Goal: Information Seeking & Learning: Learn about a topic

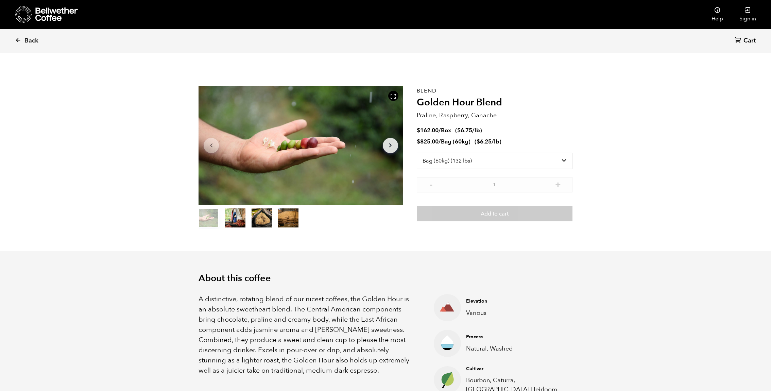
select select "bag-3"
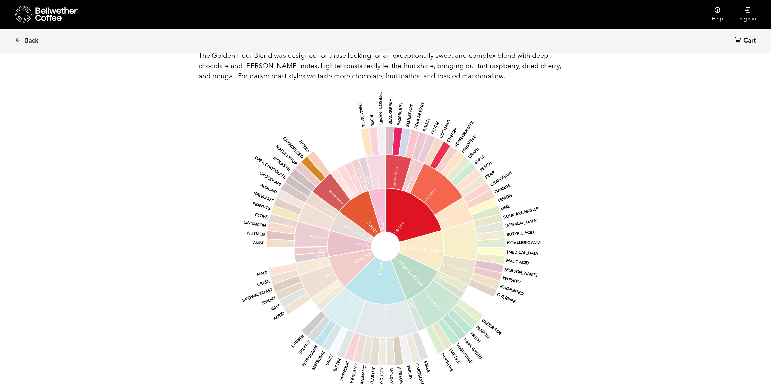
scroll to position [437, 0]
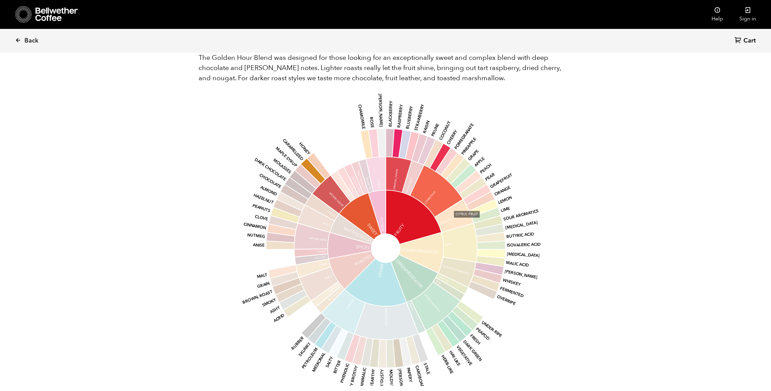
click at [453, 223] on icon at bounding box center [454, 216] width 39 height 33
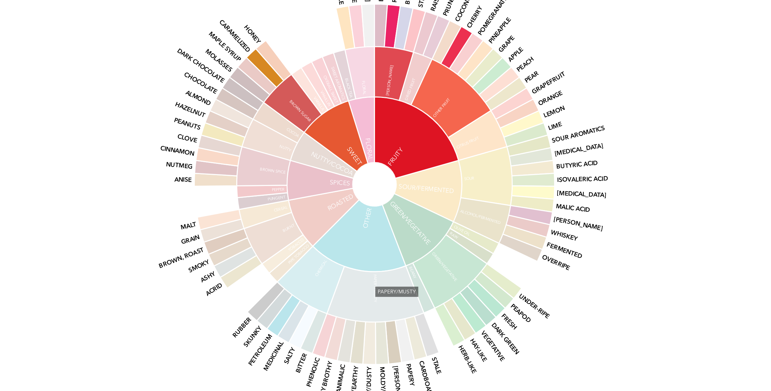
click at [390, 324] on icon at bounding box center [386, 321] width 64 height 37
click at [392, 307] on icon at bounding box center [386, 321] width 64 height 37
click at [389, 293] on icon at bounding box center [376, 283] width 62 height 48
click at [392, 230] on icon at bounding box center [414, 217] width 56 height 54
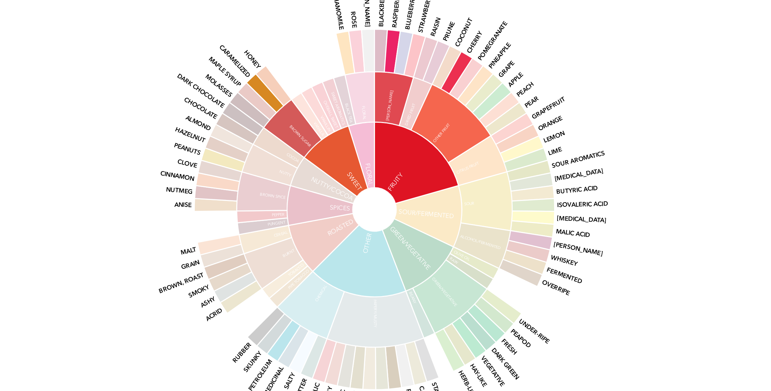
click at [342, 271] on icon at bounding box center [352, 270] width 47 height 38
click at [411, 285] on icon at bounding box center [414, 279] width 47 height 48
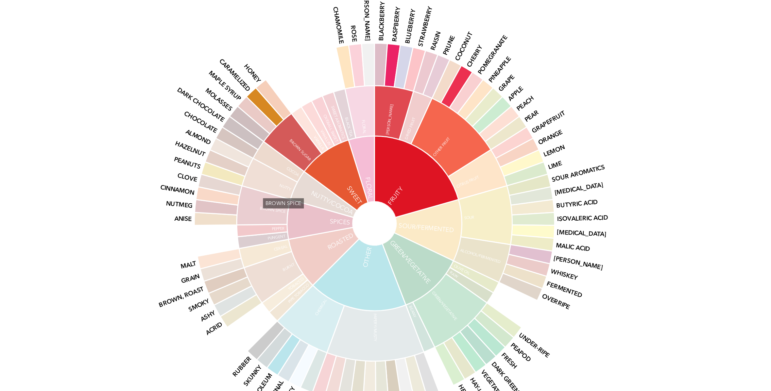
click at [317, 243] on icon at bounding box center [312, 236] width 36 height 26
click at [315, 257] on icon at bounding box center [312, 259] width 34 height 11
click at [315, 262] on icon at bounding box center [313, 268] width 35 height 19
click at [315, 269] on icon at bounding box center [313, 268] width 35 height 19
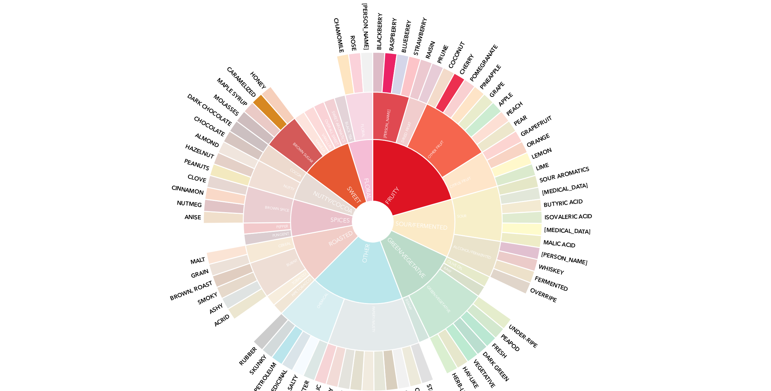
click at [392, 225] on icon at bounding box center [414, 218] width 56 height 54
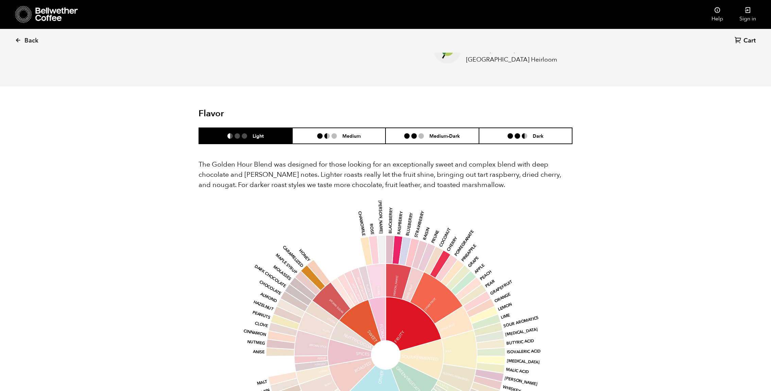
scroll to position [328, 0]
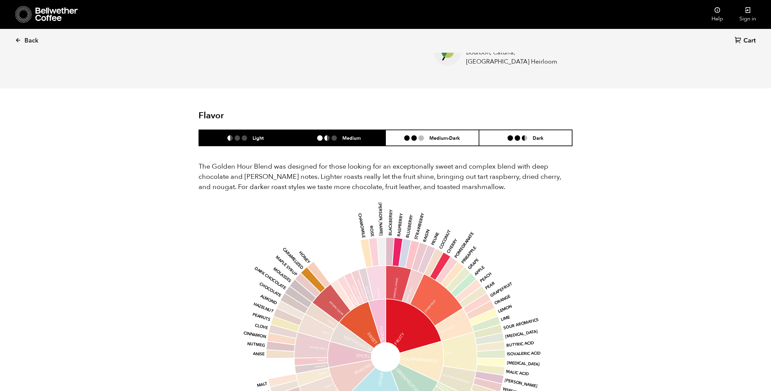
click at [353, 135] on h6 "Medium" at bounding box center [351, 138] width 18 height 6
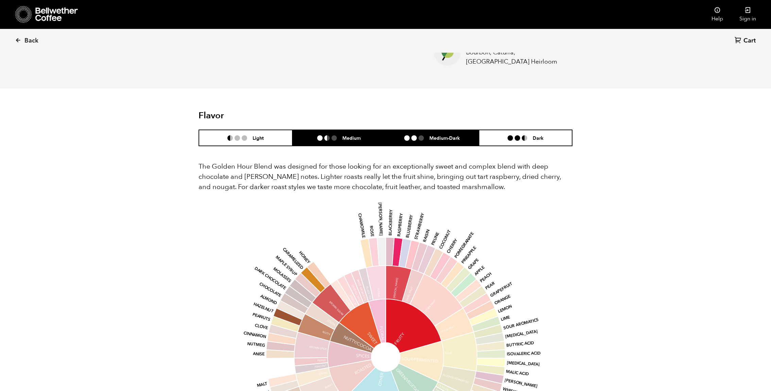
click at [416, 135] on li at bounding box center [413, 137] width 5 height 5
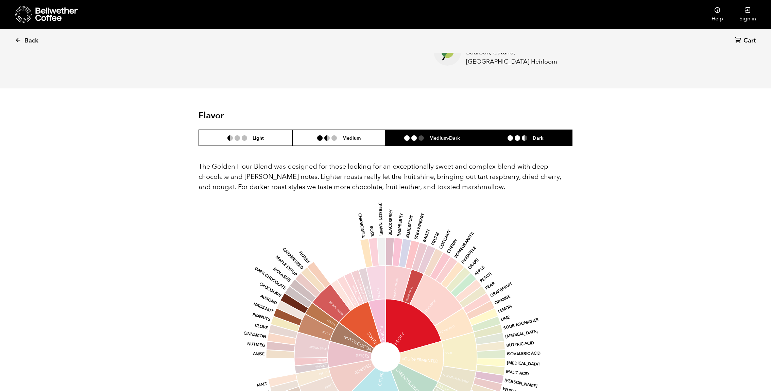
click at [506, 140] on li "Dark" at bounding box center [526, 138] width 94 height 16
click at [426, 145] on li "Medium-Dark" at bounding box center [433, 138] width 94 height 16
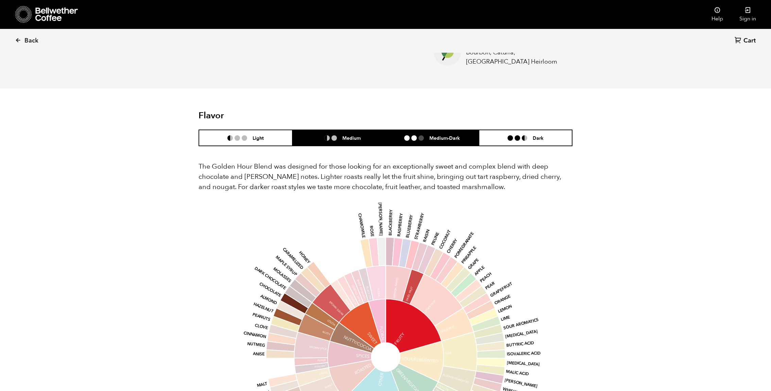
click at [360, 140] on h6 "Medium" at bounding box center [351, 138] width 18 height 6
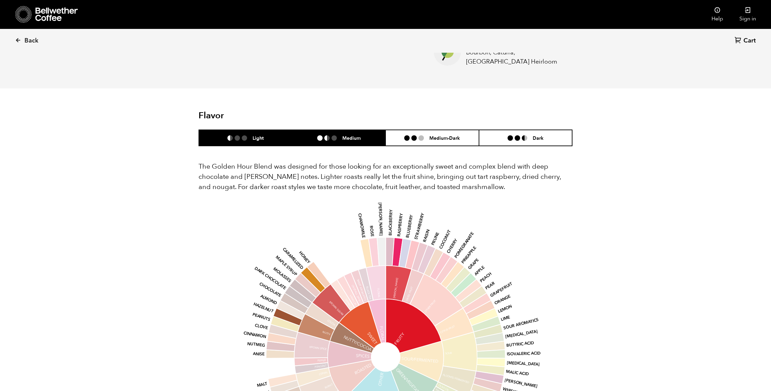
click at [275, 138] on li "Light" at bounding box center [246, 138] width 94 height 16
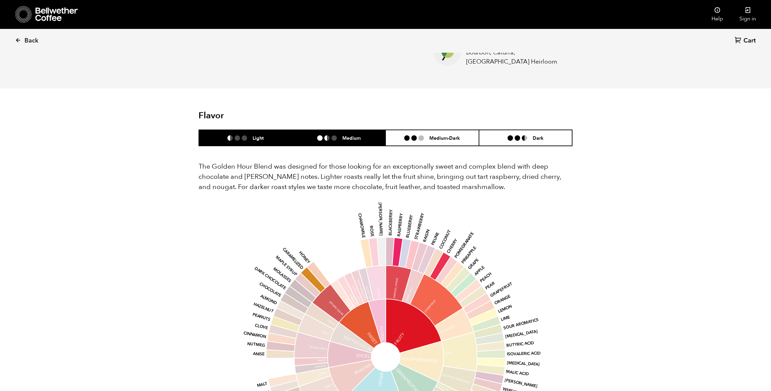
click at [331, 142] on li "Medium" at bounding box center [339, 138] width 94 height 16
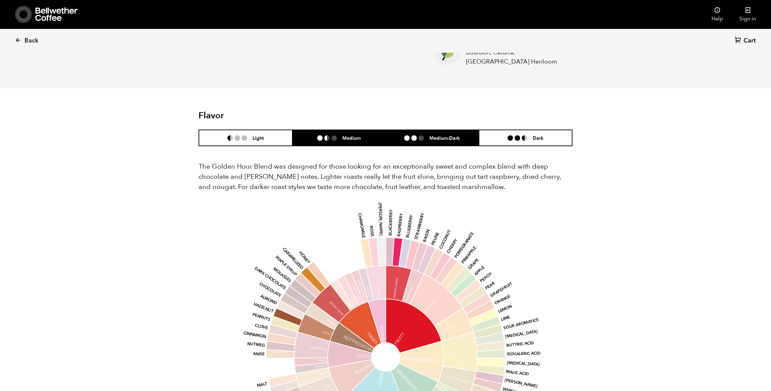
click at [426, 140] on div "Medium-Dark" at bounding box center [432, 138] width 56 height 6
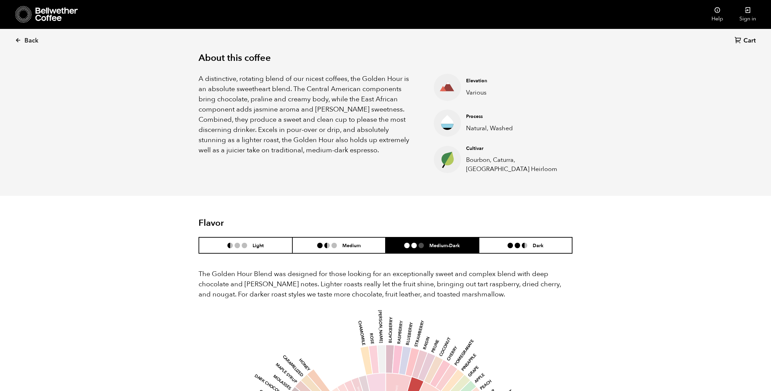
scroll to position [219, 0]
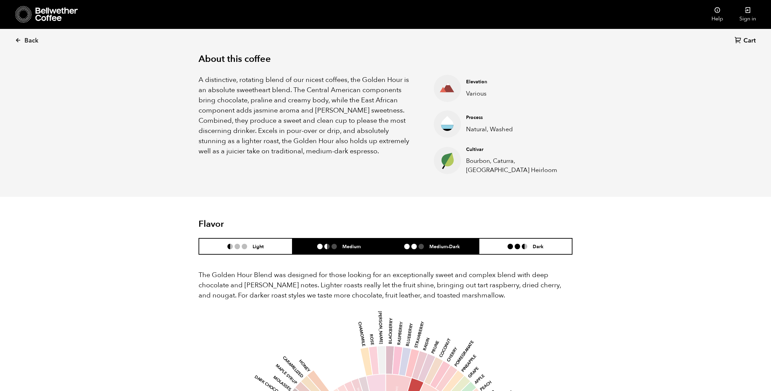
click at [318, 252] on li "Medium" at bounding box center [339, 246] width 94 height 16
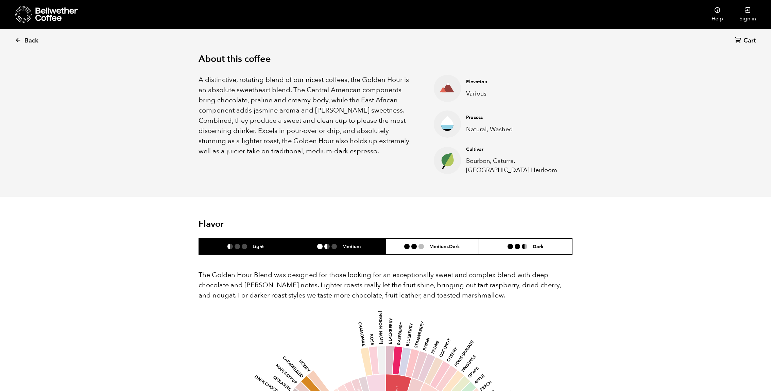
click at [269, 252] on li "Light" at bounding box center [246, 246] width 94 height 16
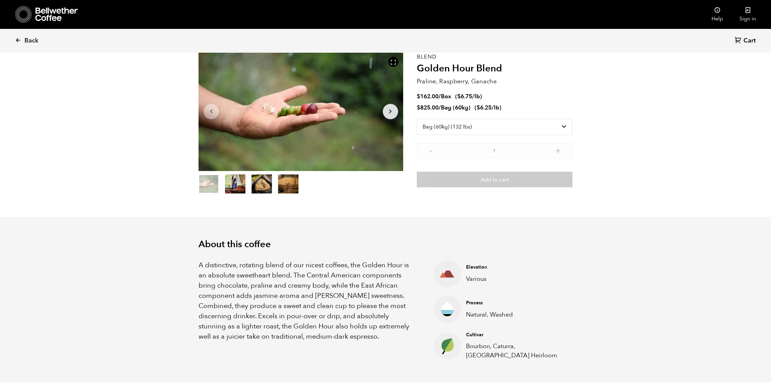
scroll to position [35, 0]
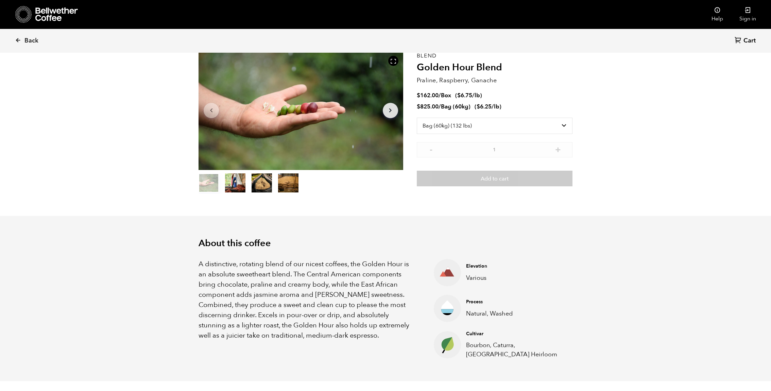
click at [475, 316] on p "Natural, Washed" at bounding box center [514, 313] width 96 height 9
click at [455, 342] on circle at bounding box center [447, 344] width 27 height 27
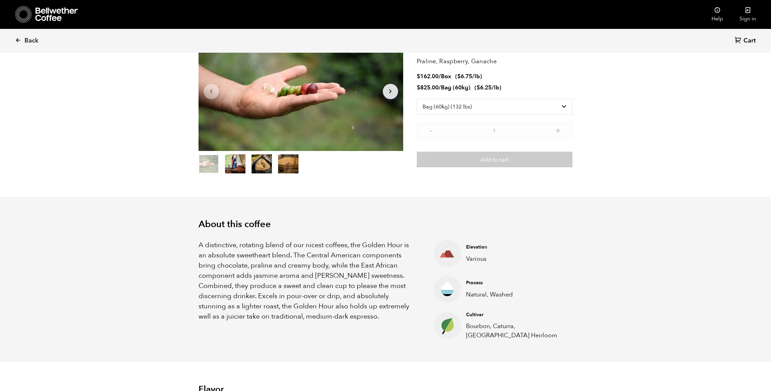
scroll to position [0, 0]
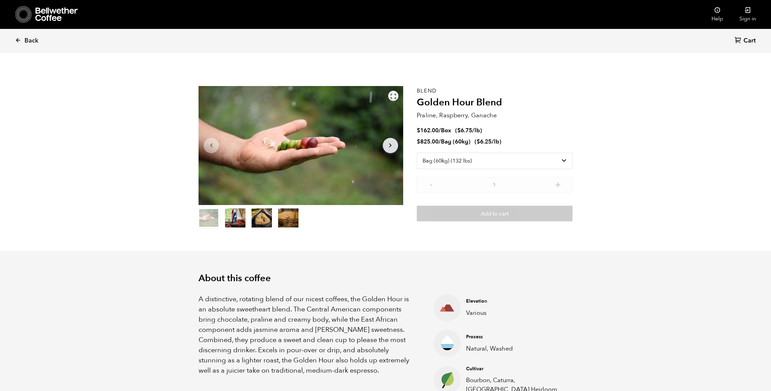
click at [393, 95] on icon at bounding box center [393, 96] width 6 height 6
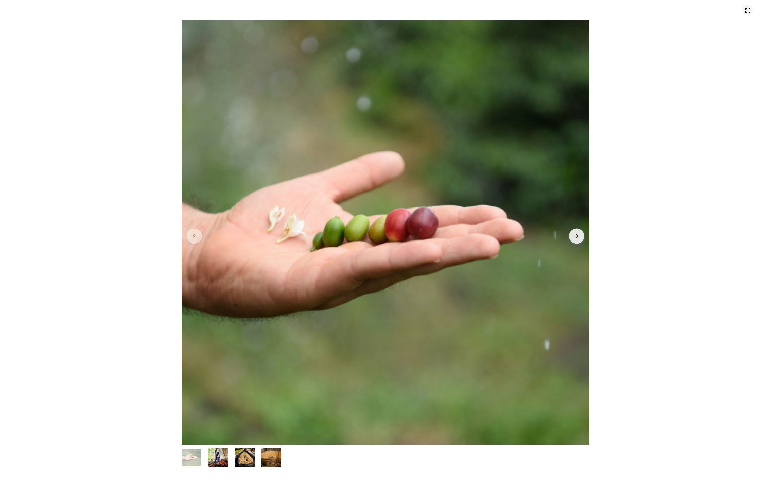
click at [750, 8] on icon at bounding box center [748, 10] width 6 height 6
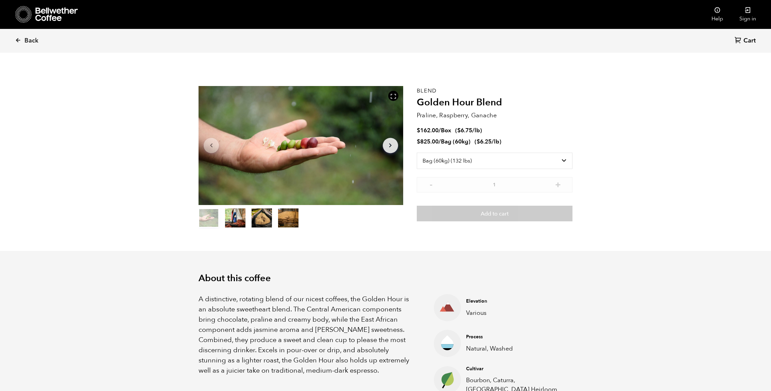
click at [240, 222] on button "item 1" at bounding box center [235, 219] width 20 height 19
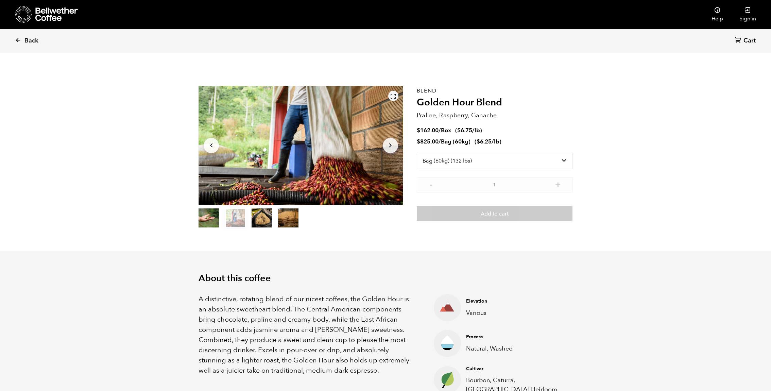
click at [393, 95] on icon at bounding box center [393, 96] width 6 height 6
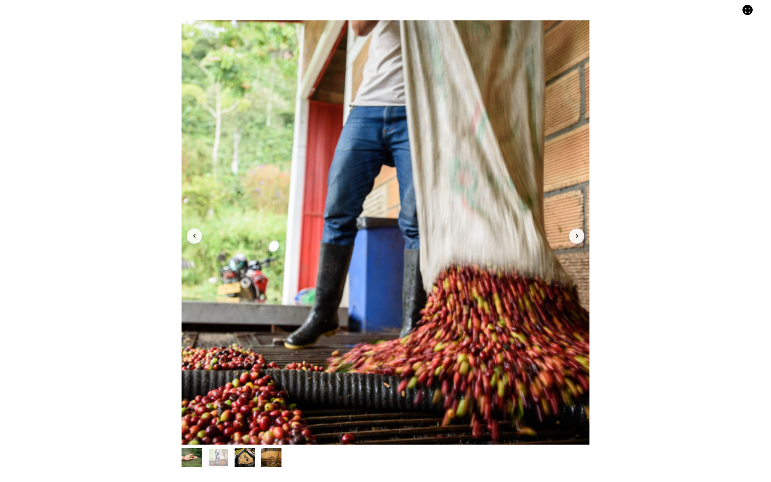
click at [574, 247] on div at bounding box center [386, 232] width 408 height 424
click at [579, 235] on icon "Arrow Right" at bounding box center [577, 236] width 8 height 8
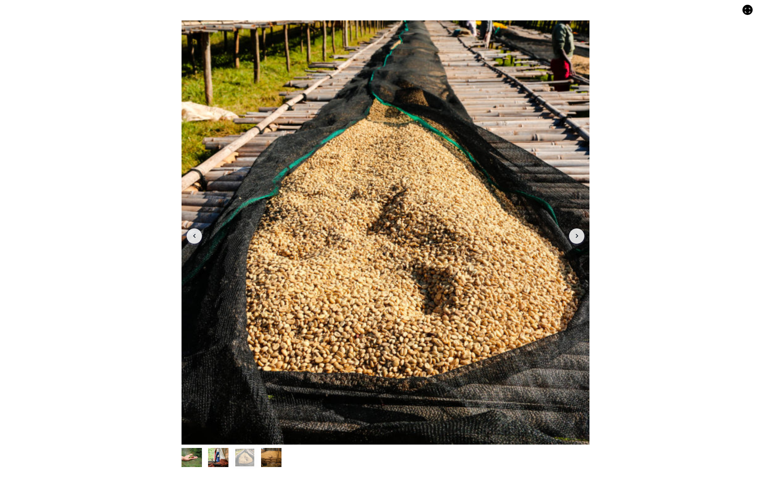
click at [579, 235] on icon "Arrow Right" at bounding box center [577, 236] width 8 height 8
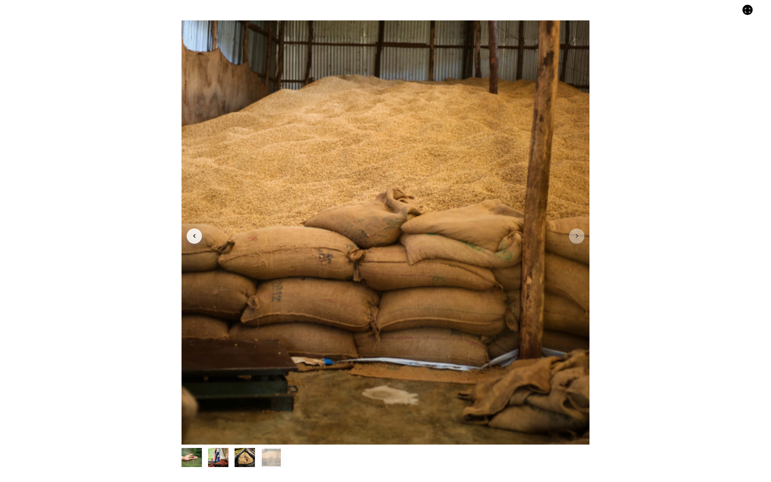
click at [579, 235] on icon "Arrow Right" at bounding box center [577, 236] width 8 height 8
click at [197, 241] on button "Arrow Left" at bounding box center [194, 235] width 15 height 15
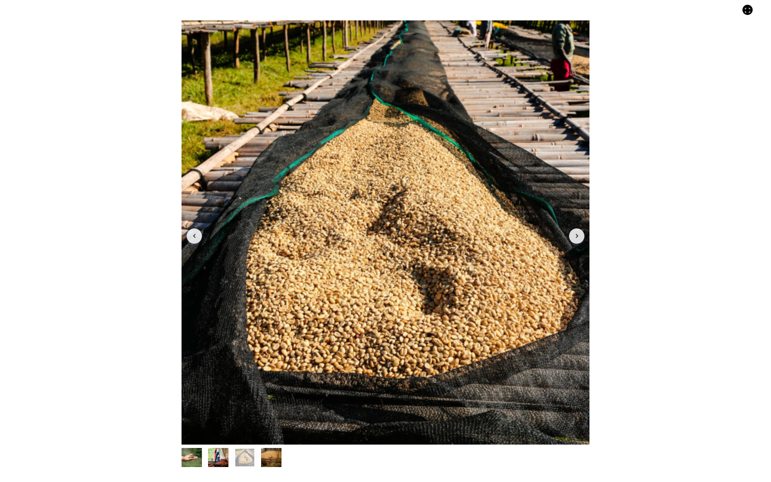
click at [197, 241] on button "Arrow Left" at bounding box center [194, 235] width 15 height 15
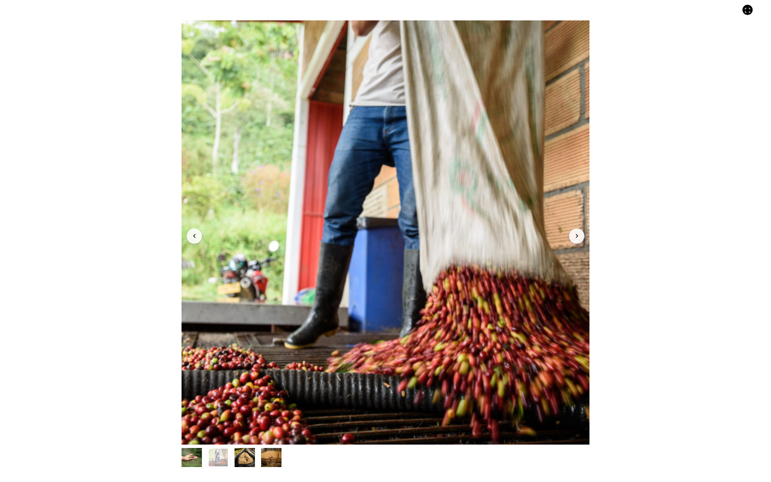
click at [197, 241] on button "Arrow Left" at bounding box center [194, 235] width 15 height 15
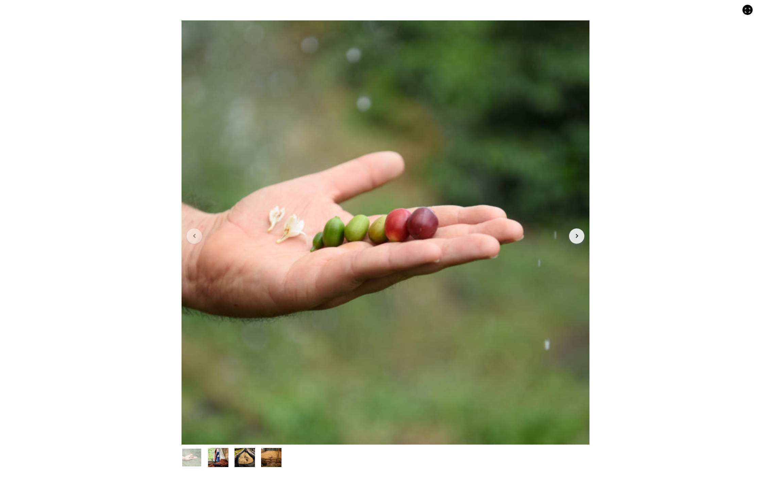
click at [751, 3] on div "Item 1 of 4 Arrow Left Arrow Right item 0 item 1 item 2 item 3 Item 1 of 4" at bounding box center [385, 241] width 771 height 482
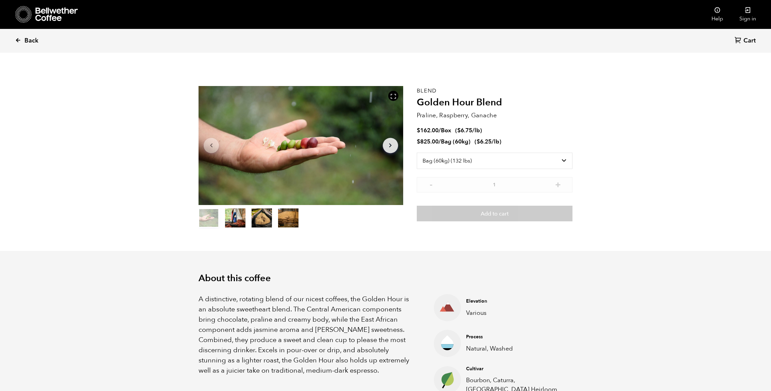
click at [25, 38] on span "Back" at bounding box center [31, 41] width 14 height 8
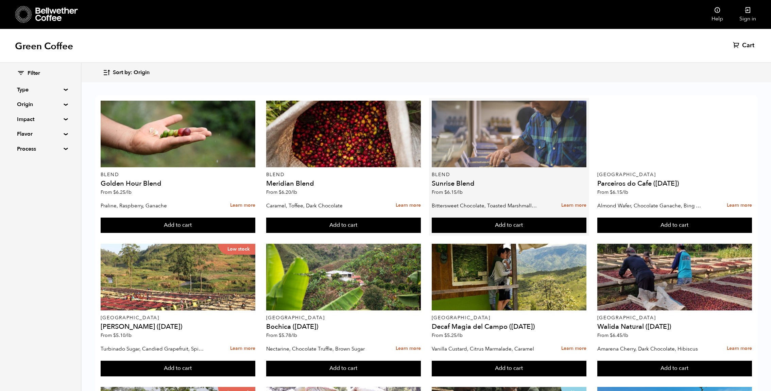
scroll to position [186, 0]
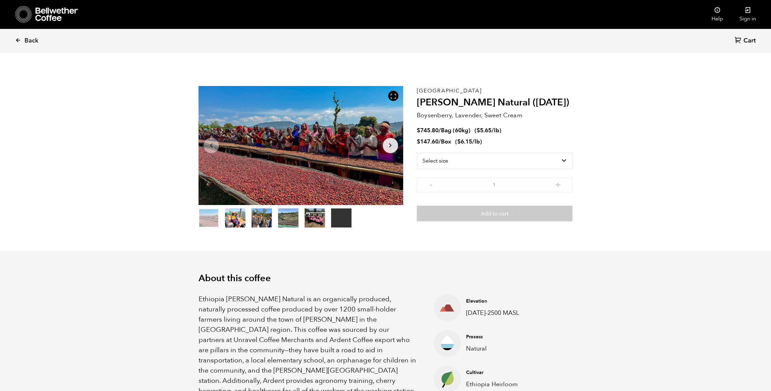
scroll to position [296, 362]
click at [391, 143] on icon "Arrow Right" at bounding box center [390, 145] width 8 height 8
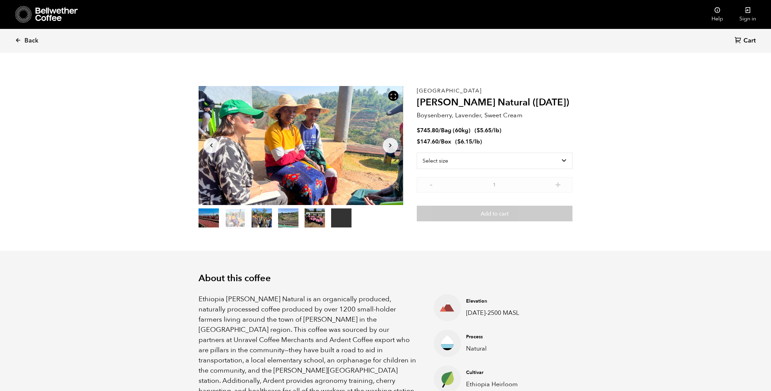
click at [391, 143] on icon "Arrow Right" at bounding box center [390, 145] width 8 height 8
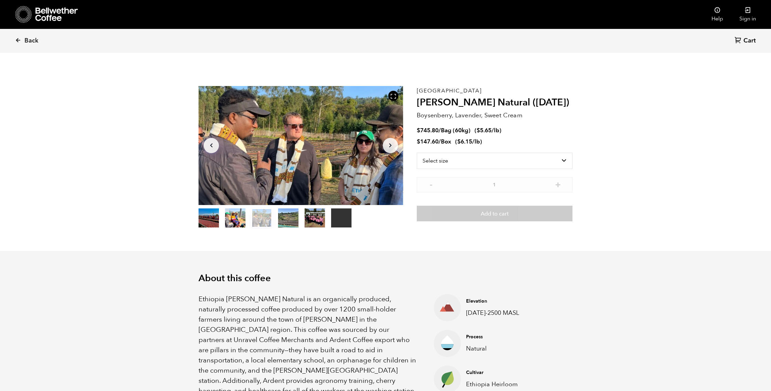
click at [391, 143] on icon "Arrow Right" at bounding box center [390, 145] width 8 height 8
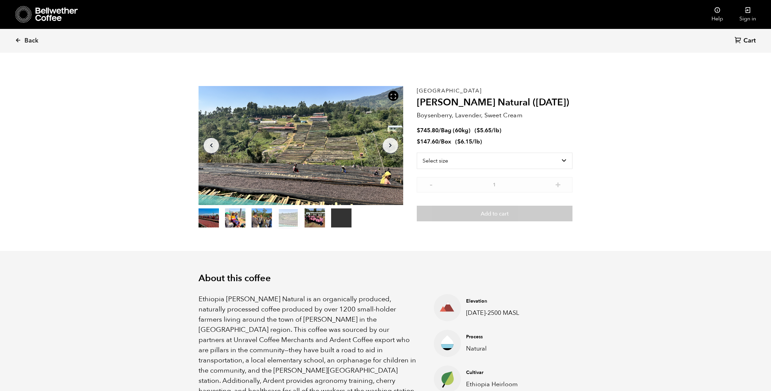
click at [391, 145] on icon "button" at bounding box center [390, 146] width 2 height 4
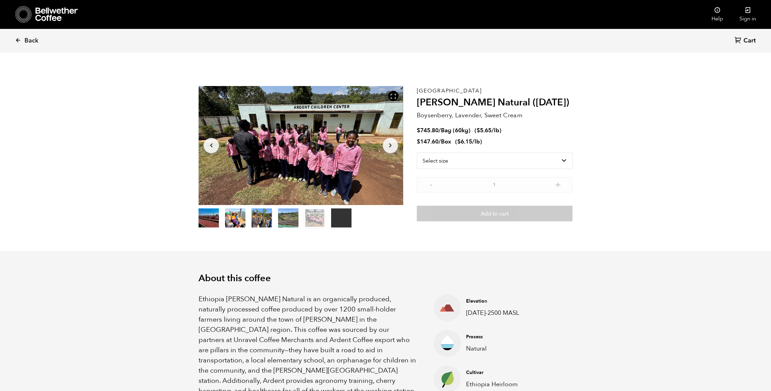
click at [391, 145] on icon "button" at bounding box center [390, 146] width 2 height 4
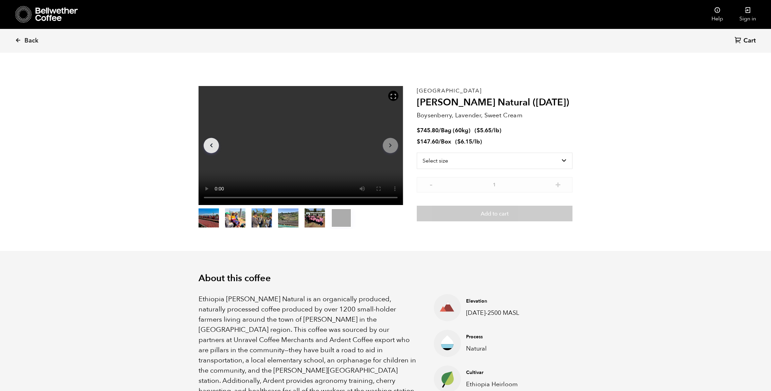
click at [391, 147] on icon "Arrow Right" at bounding box center [390, 145] width 8 height 8
click at [209, 223] on button "item 0" at bounding box center [209, 219] width 20 height 19
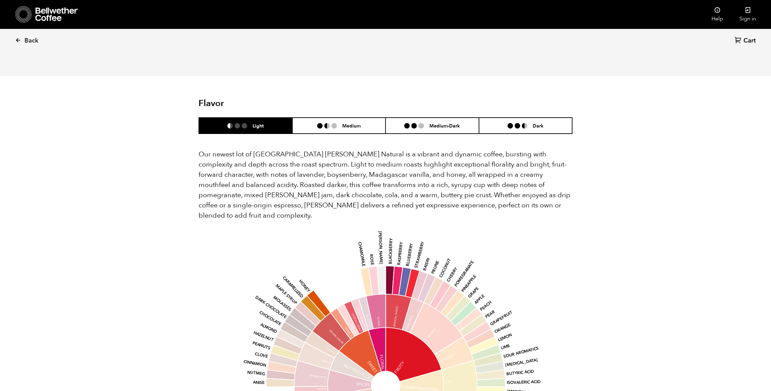
scroll to position [533, 0]
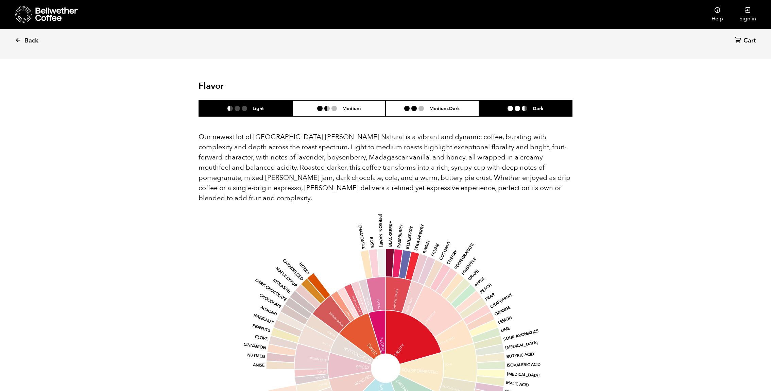
click at [543, 105] on h6 "Dark" at bounding box center [538, 108] width 11 height 6
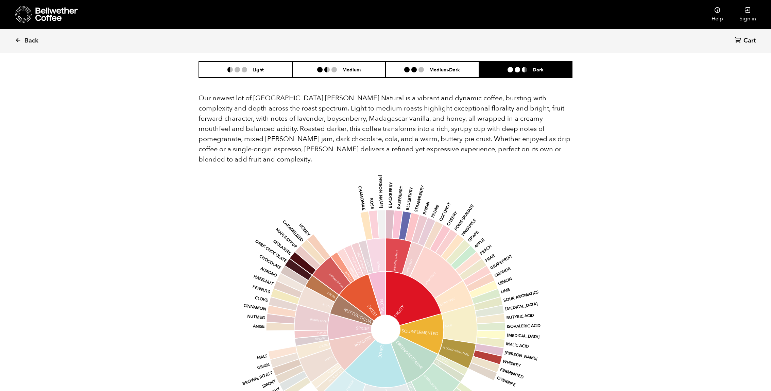
scroll to position [573, 0]
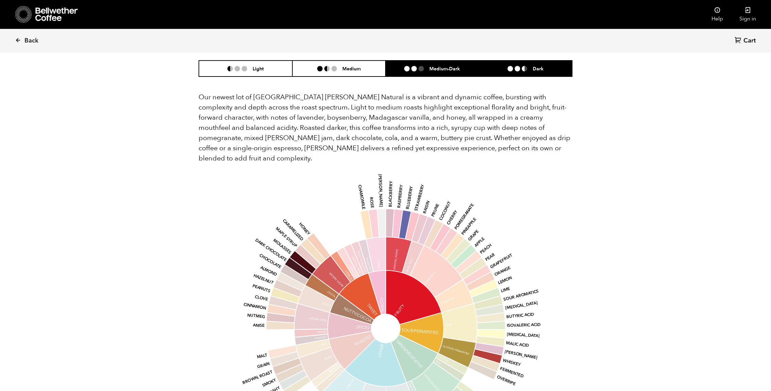
click at [454, 62] on li "Medium-Dark" at bounding box center [433, 69] width 94 height 16
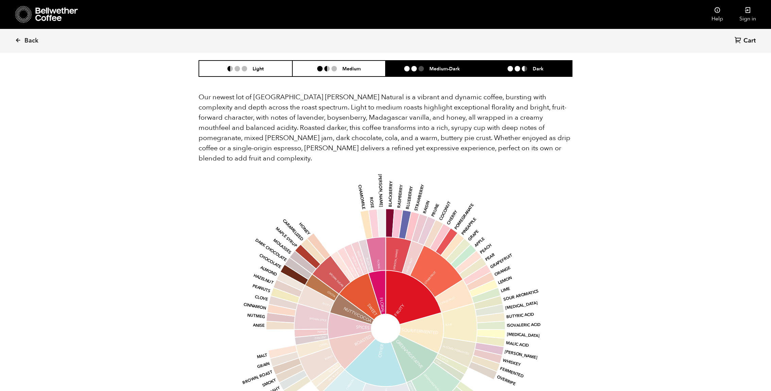
click at [521, 62] on li "Dark" at bounding box center [526, 69] width 94 height 16
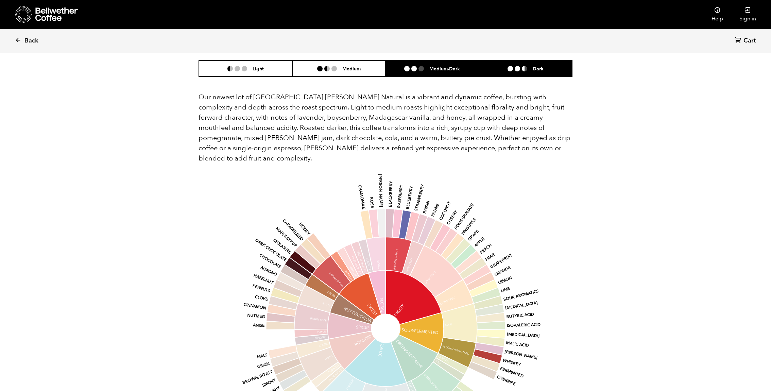
click at [450, 65] on li "Medium-Dark" at bounding box center [433, 69] width 94 height 16
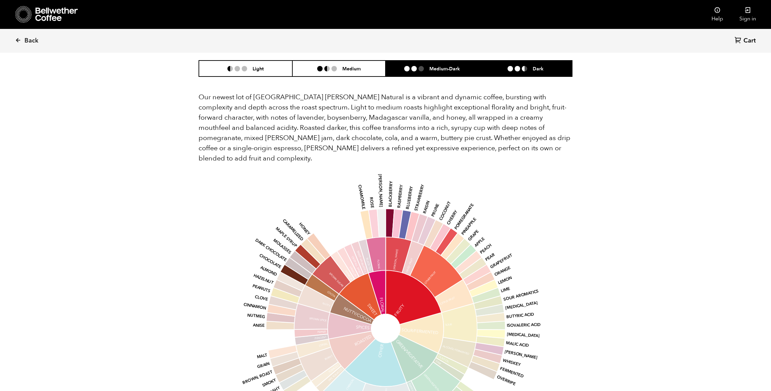
click at [511, 63] on li "Dark" at bounding box center [526, 69] width 94 height 16
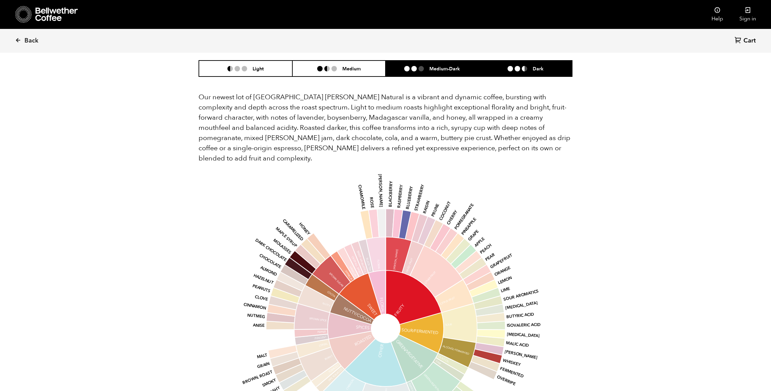
click at [462, 61] on li "Medium-Dark" at bounding box center [433, 69] width 94 height 16
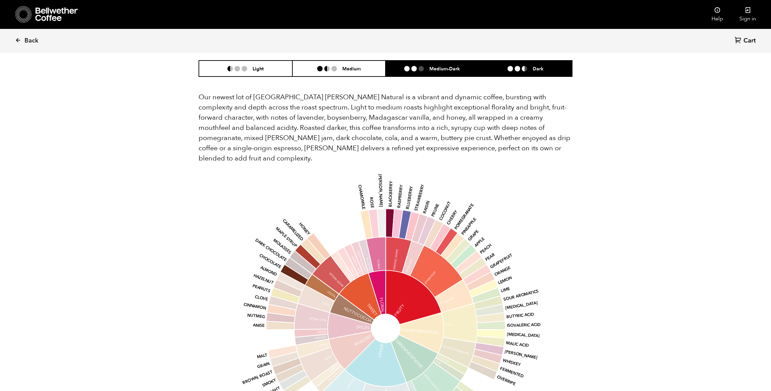
click at [505, 61] on li "Dark" at bounding box center [526, 69] width 94 height 16
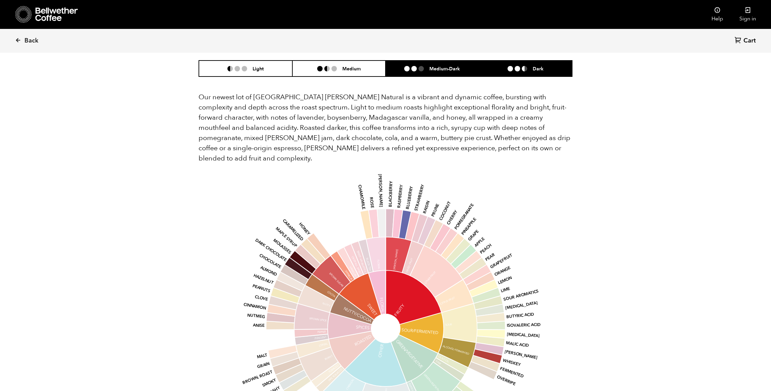
click at [466, 61] on li "Medium-Dark" at bounding box center [433, 69] width 94 height 16
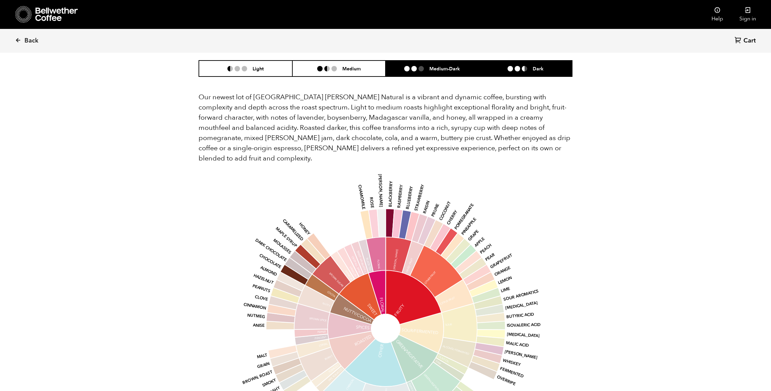
click at [520, 66] on ul at bounding box center [520, 68] width 25 height 5
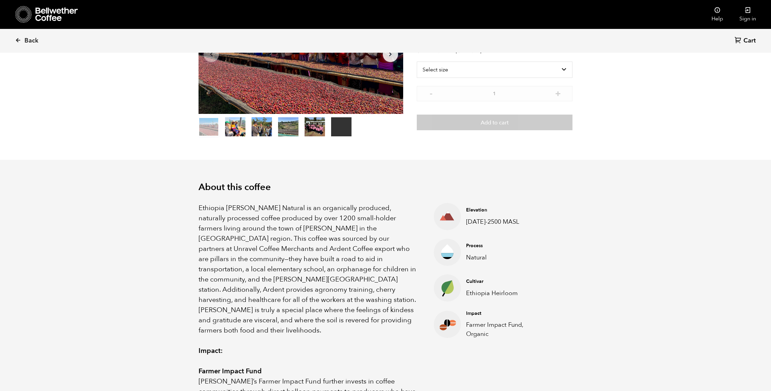
scroll to position [0, 0]
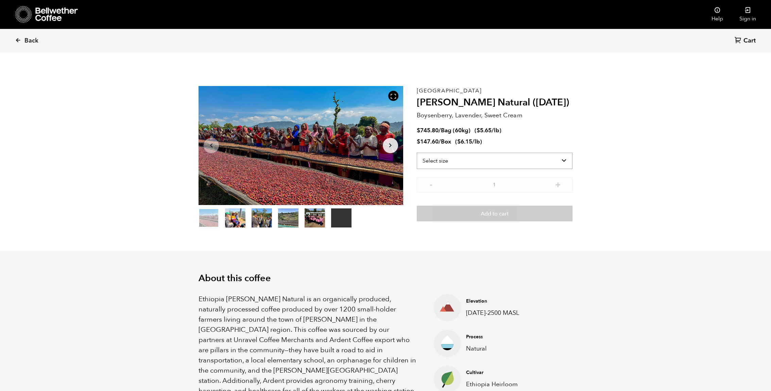
click at [477, 155] on select "Select size Bag (60kg) (132 lbs) Box (24 lbs)" at bounding box center [495, 161] width 156 height 16
click at [417, 153] on select "Select size Bag (60kg) (132 lbs) Box (24 lbs)" at bounding box center [495, 161] width 156 height 16
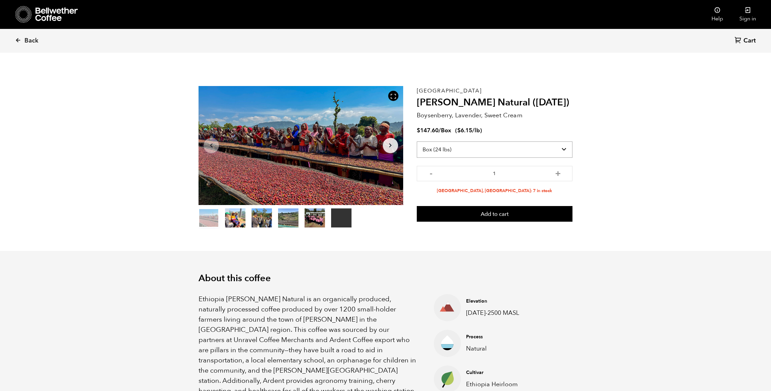
click at [480, 151] on select "Select size Bag (60kg) (132 lbs) Box (24 lbs)" at bounding box center [495, 149] width 156 height 16
select select "bag-3"
click at [417, 141] on select "Select size Bag (60kg) (132 lbs) Box (24 lbs)" at bounding box center [495, 149] width 156 height 16
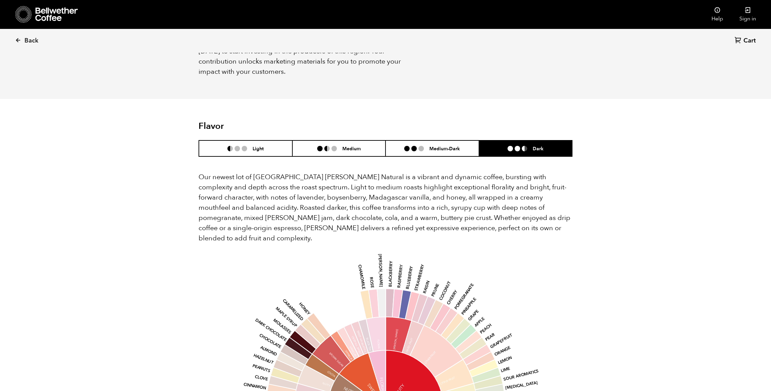
scroll to position [511, 0]
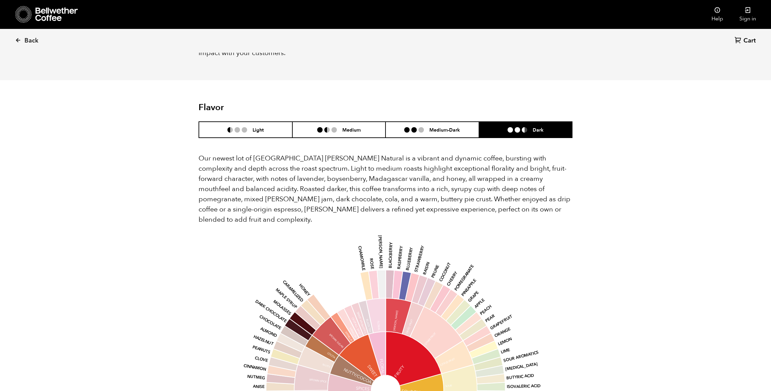
click at [393, 270] on icon at bounding box center [397, 284] width 11 height 29
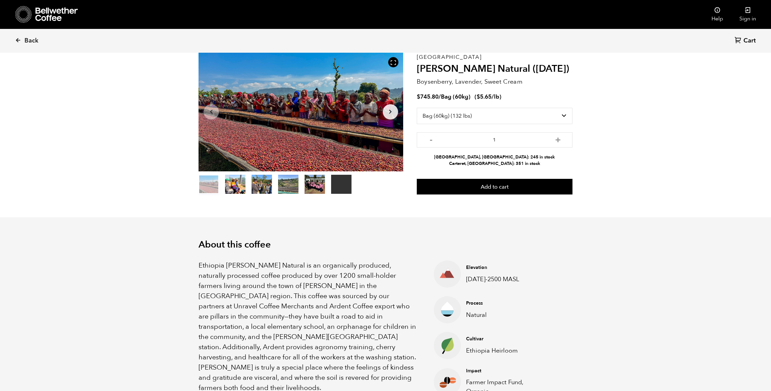
scroll to position [0, 0]
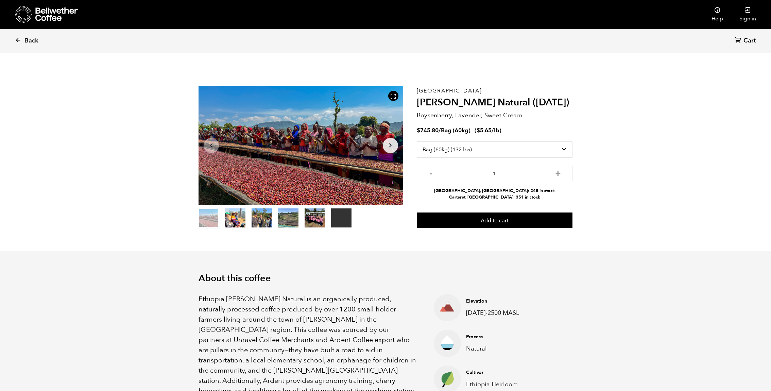
click at [212, 226] on button "item 0" at bounding box center [209, 219] width 20 height 19
click at [312, 221] on button "item 4" at bounding box center [315, 219] width 20 height 19
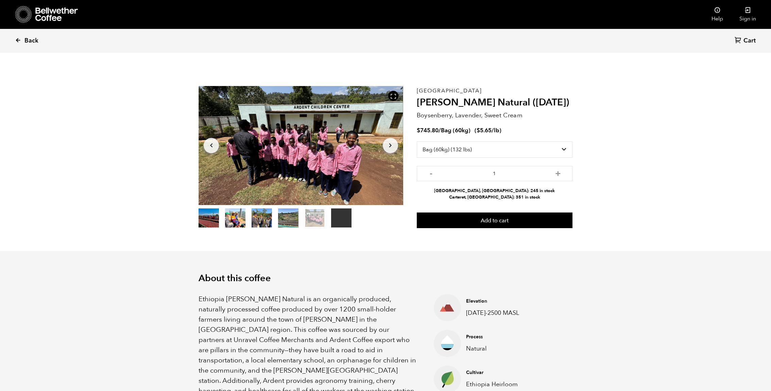
click at [27, 34] on link "Back" at bounding box center [36, 40] width 42 height 23
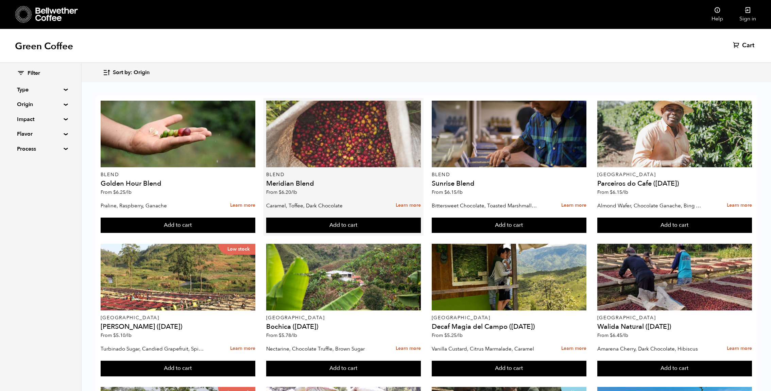
click at [347, 149] on div at bounding box center [343, 134] width 155 height 67
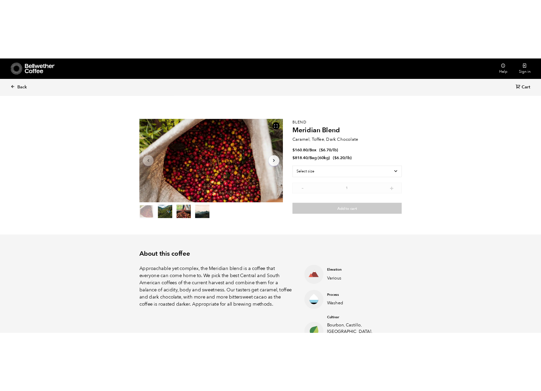
scroll to position [296, 362]
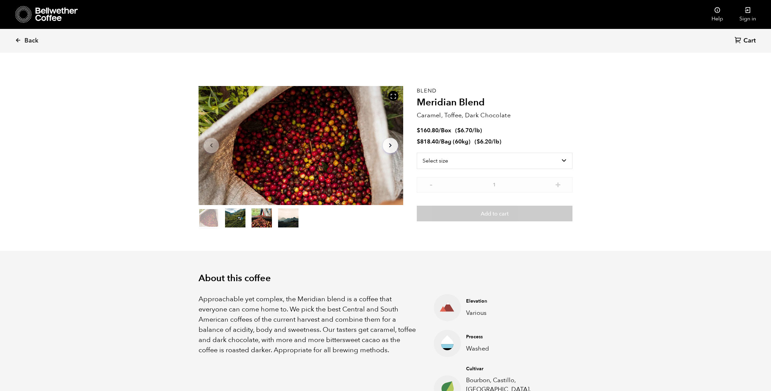
click at [269, 210] on button "item 2" at bounding box center [262, 219] width 20 height 19
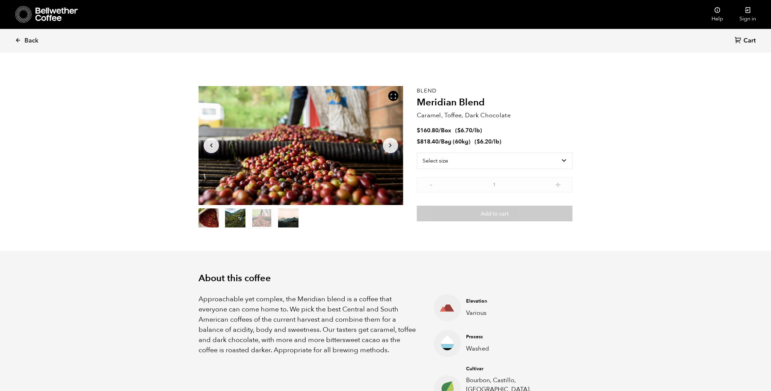
click at [212, 223] on button "item 0" at bounding box center [209, 219] width 20 height 19
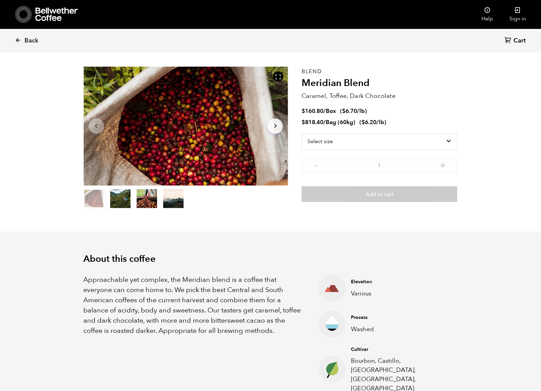
scroll to position [20, 0]
drag, startPoint x: 230, startPoint y: 290, endPoint x: 112, endPoint y: 302, distance: 118.7
click at [112, 302] on p "Approachable yet complex, the Meridian blend is a coffee that everyone can come…" at bounding box center [193, 304] width 218 height 61
copy p "Central and South American"
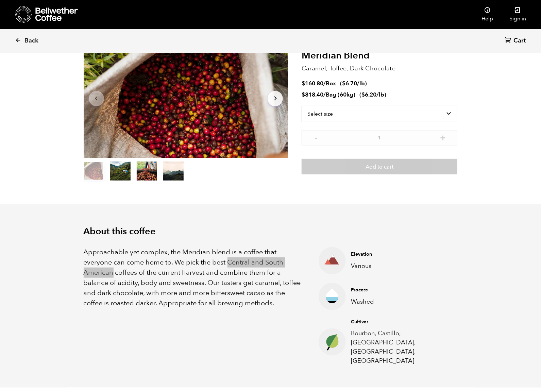
scroll to position [42, 0]
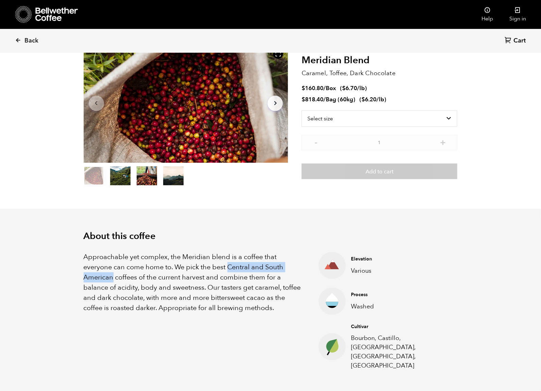
click at [369, 72] on p "Caramel, Toffee, Dark Chocolate" at bounding box center [380, 73] width 156 height 9
copy div "Caramel, Toffee, Dark Chocolate"
click at [186, 249] on div "Approachable yet complex, the Meridian blend is a coffee that everyone can come…" at bounding box center [271, 306] width 374 height 129
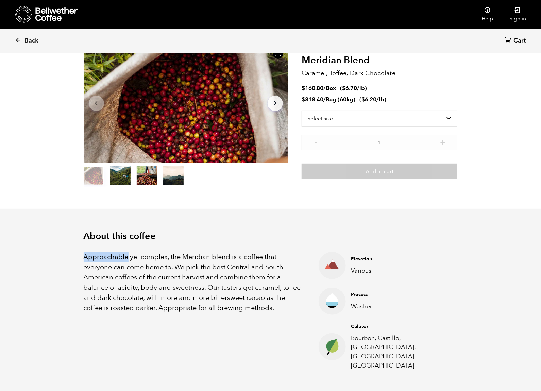
click at [186, 249] on div "Approachable yet complex, the Meridian blend is a coffee that everyone can come…" at bounding box center [271, 306] width 374 height 129
click at [181, 262] on p "Approachable yet complex, the Meridian blend is a coffee that everyone can come…" at bounding box center [193, 282] width 218 height 61
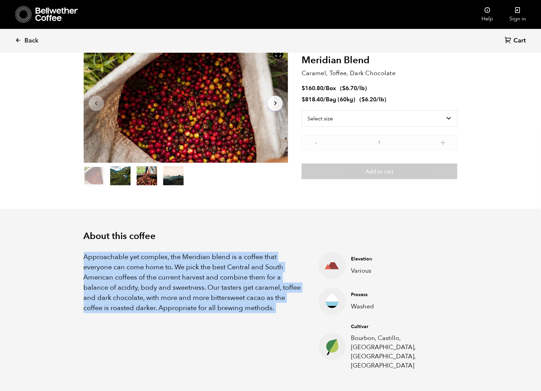
click at [181, 262] on p "Approachable yet complex, the Meridian blend is a coffee that everyone can come…" at bounding box center [193, 282] width 218 height 61
copy div "Approachable yet complex, the Meridian blend is a coffee that everyone can come…"
click at [334, 74] on p "Caramel, Toffee, Dark Chocolate" at bounding box center [380, 73] width 156 height 9
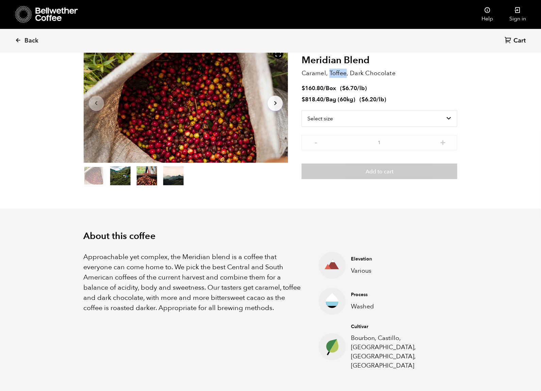
click at [334, 74] on p "Caramel, Toffee, Dark Chocolate" at bounding box center [380, 73] width 156 height 9
copy div "Caramel, Toffee, Dark Chocolate"
click at [350, 73] on p "Caramel, Toffee, Dark Chocolate" at bounding box center [380, 73] width 156 height 9
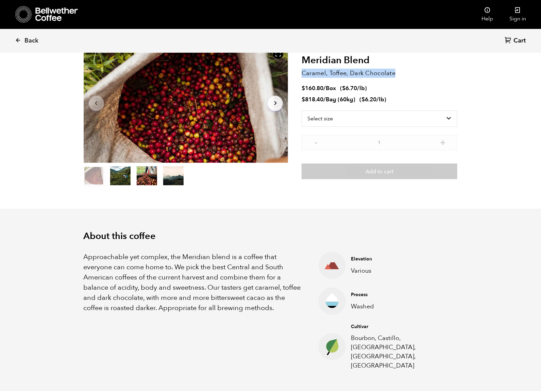
click at [350, 73] on p "Caramel, Toffee, Dark Chocolate" at bounding box center [380, 73] width 156 height 9
copy div "Caramel, Toffee, Dark Chocolate"
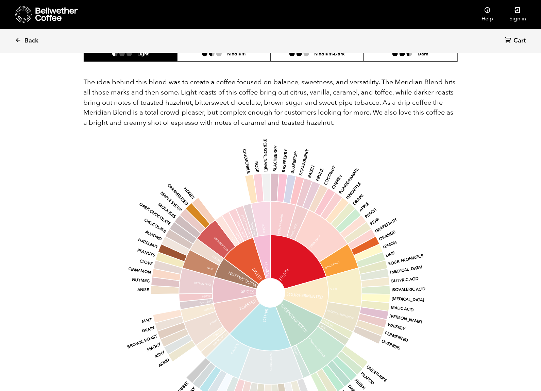
scroll to position [430, 0]
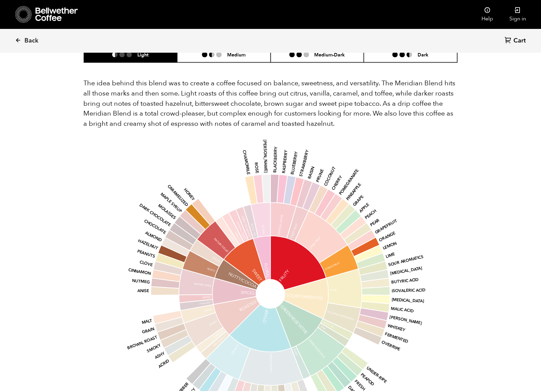
click at [459, 206] on section "Flavor Light Medium Medium-Dark Dark The idea behind this blend was to create a…" at bounding box center [271, 233] width 408 height 456
